Goal: Information Seeking & Learning: Learn about a topic

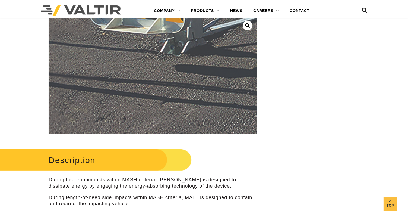
scroll to position [163, 0]
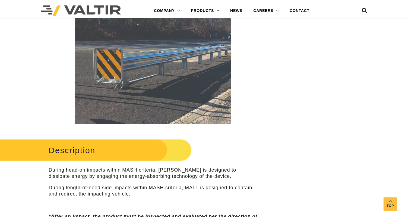
drag, startPoint x: 22, startPoint y: 95, endPoint x: 284, endPoint y: 68, distance: 263.3
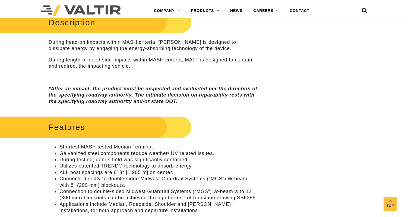
scroll to position [271, 0]
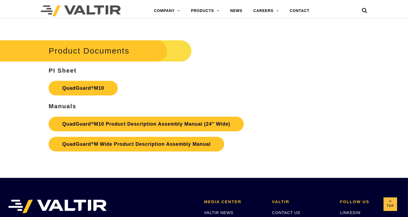
scroll to position [1710, 0]
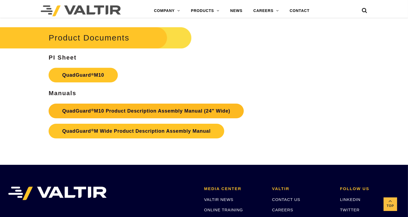
click at [115, 103] on link "QuadGuard ® M10 Product Description Assembly Manual (24″ Wide)" at bounding box center [146, 110] width 195 height 15
